Goal: Task Accomplishment & Management: Use online tool/utility

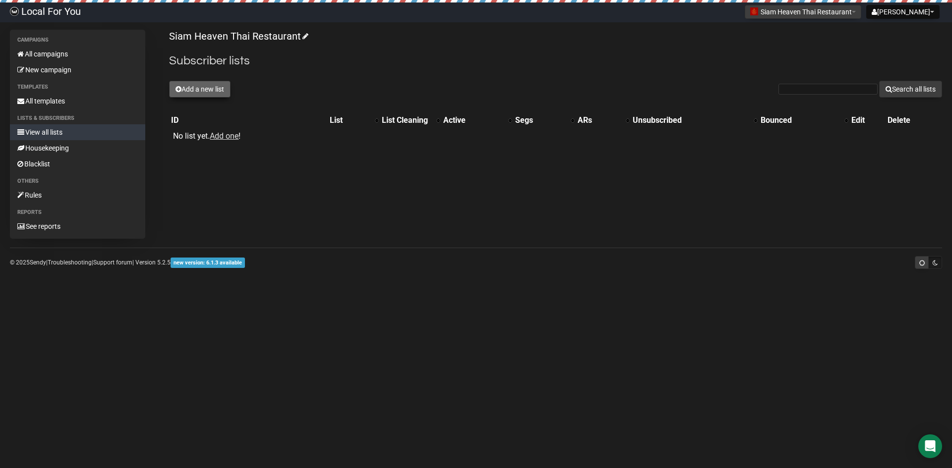
click at [201, 90] on button "Add a new list" at bounding box center [199, 89] width 61 height 17
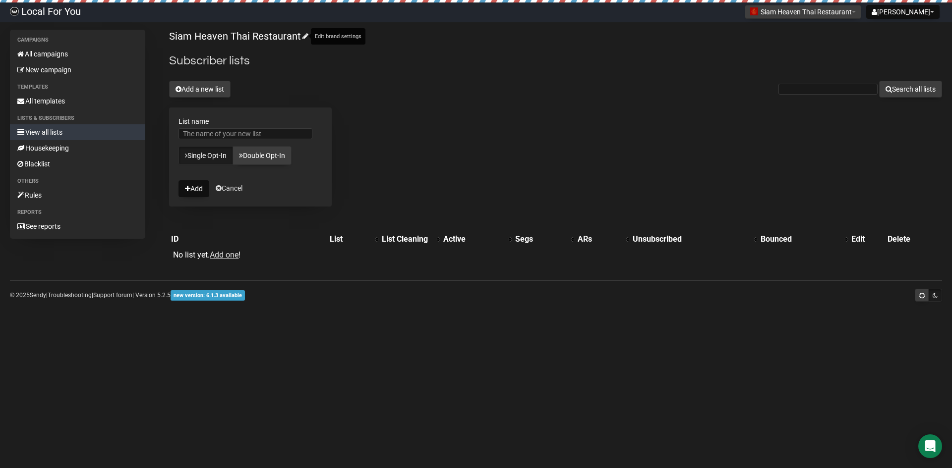
drag, startPoint x: 167, startPoint y: 34, endPoint x: 301, endPoint y: 41, distance: 135.0
click at [301, 41] on div "Campaigns All campaigns New campaign Templates All templates Lists & subscriber…" at bounding box center [476, 151] width 932 height 242
copy link "Siam Heaven Thai Restaurant"
click at [240, 136] on input "List name" at bounding box center [245, 133] width 134 height 11
paste input "Siam Heaven Thai Restaurant"
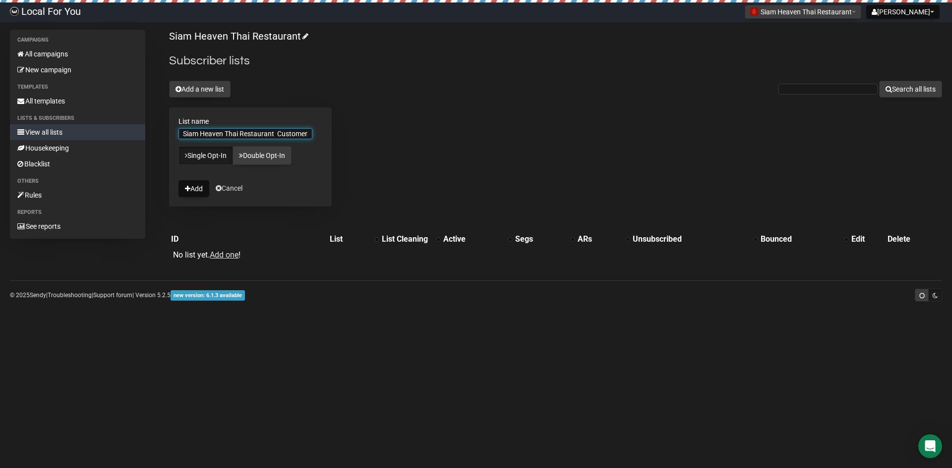
scroll to position [0, 3]
type input "Siam Heaven Thai Restaurant Customers"
click at [196, 192] on button "Add" at bounding box center [193, 188] width 31 height 17
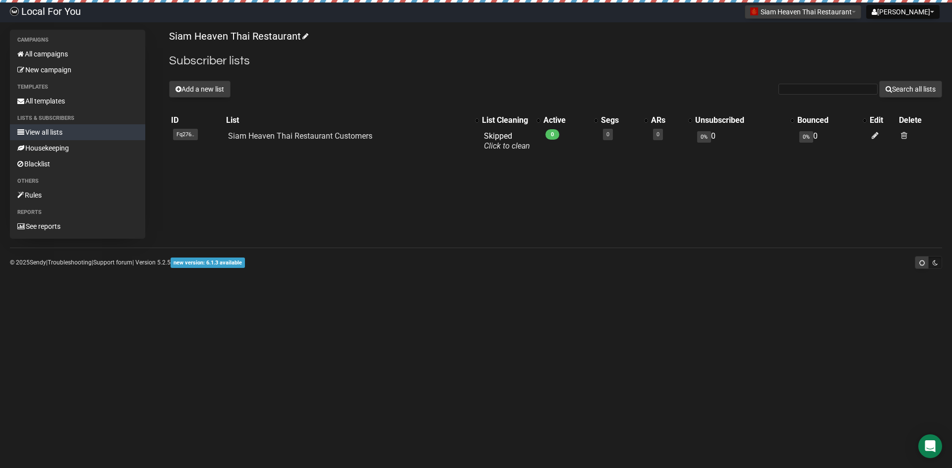
click at [11, 10] on img at bounding box center [14, 11] width 9 height 9
